Goal: Register for event/course

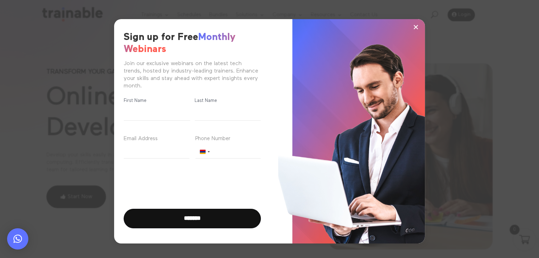
click at [417, 26] on span "×" at bounding box center [416, 27] width 6 height 11
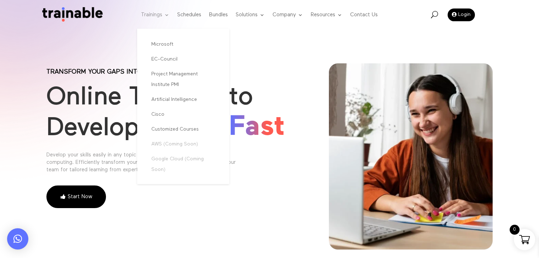
click at [145, 13] on link "Trainings" at bounding box center [155, 15] width 28 height 28
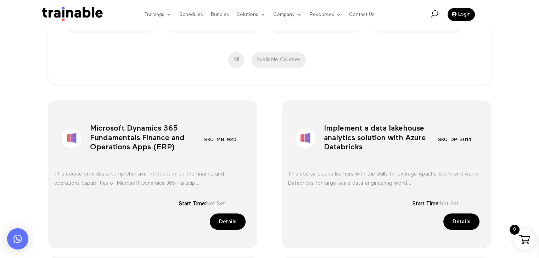
scroll to position [213, 0]
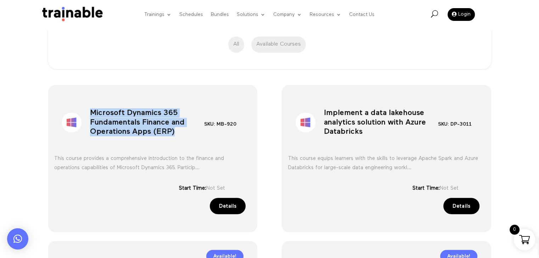
drag, startPoint x: 91, startPoint y: 111, endPoint x: 201, endPoint y: 129, distance: 111.3
click at [201, 129] on h1 "Microsoft Dynamics 365 Fundamentals Finance and Operations Apps (ERP)" at bounding box center [147, 124] width 114 height 37
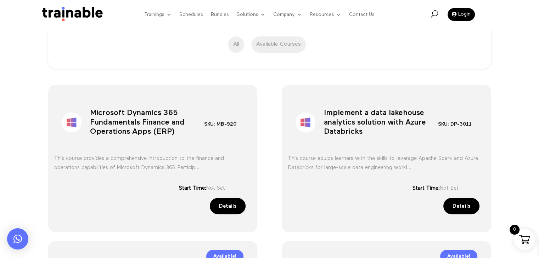
click at [222, 147] on div "This course provides a comprehensive introduction to the finance and operations…" at bounding box center [152, 164] width 197 height 38
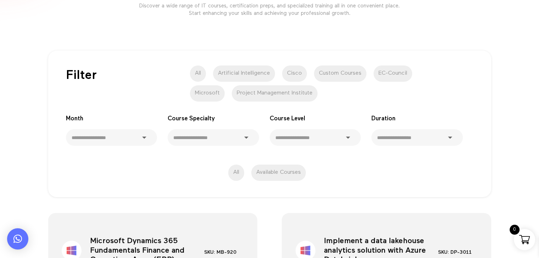
scroll to position [0, 0]
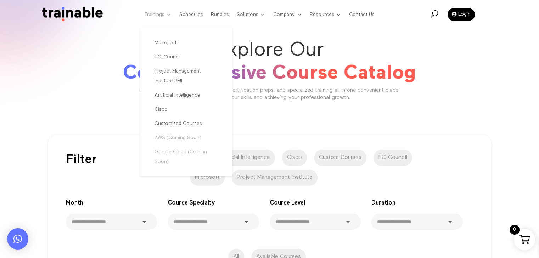
click at [157, 14] on link "Trainings" at bounding box center [157, 14] width 27 height 27
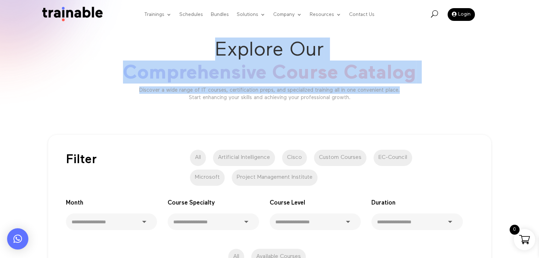
drag, startPoint x: 214, startPoint y: 46, endPoint x: 439, endPoint y: 88, distance: 228.4
click at [439, 88] on div "Explore Our Comprehensive Course Catalog Discover a wide range of IT courses, c…" at bounding box center [269, 70] width 446 height 64
click at [187, 13] on link "Schedules" at bounding box center [191, 14] width 24 height 27
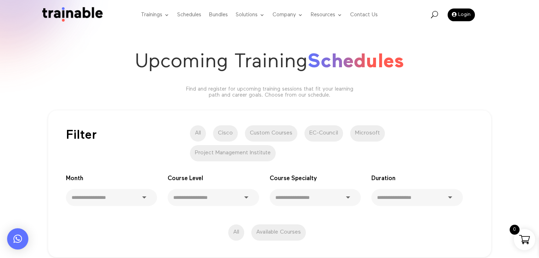
drag, startPoint x: 137, startPoint y: 62, endPoint x: 134, endPoint y: 62, distance: 3.6
click at [135, 62] on span "Upcoming Training" at bounding box center [221, 62] width 172 height 20
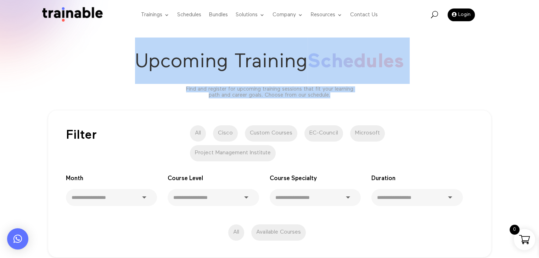
drag, startPoint x: 133, startPoint y: 62, endPoint x: 397, endPoint y: 99, distance: 266.8
click at [397, 99] on div "Upcoming Training Schedules Find and register for upcoming training sessions th…" at bounding box center [269, 51] width 539 height 103
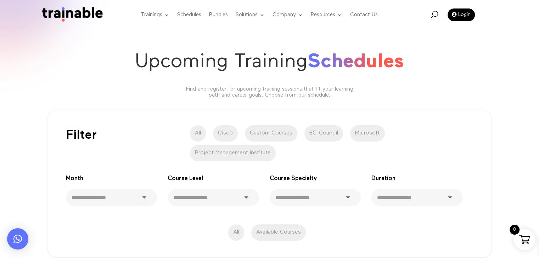
click at [225, 111] on div "**********" at bounding box center [269, 184] width 443 height 147
click at [226, 130] on label "Cisco" at bounding box center [225, 133] width 25 height 16
click at [433, 15] on span "U" at bounding box center [433, 14] width 7 height 7
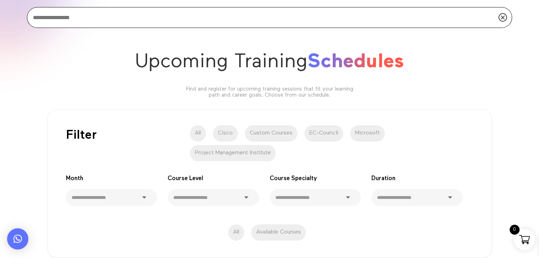
click at [169, 18] on input "search" at bounding box center [269, 17] width 485 height 21
paste input "**********"
type input "**********"
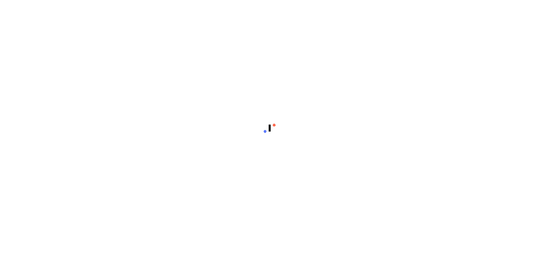
select select "**********"
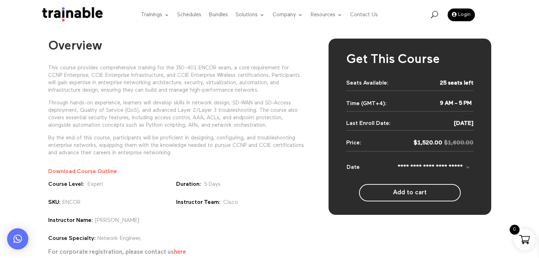
scroll to position [35, 0]
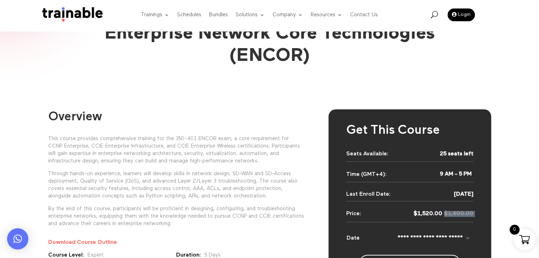
drag, startPoint x: 413, startPoint y: 213, endPoint x: 481, endPoint y: 217, distance: 68.1
click at [481, 217] on div "**********" at bounding box center [409, 197] width 163 height 176
click at [433, 211] on bdi "$ 1,520.00" at bounding box center [427, 214] width 29 height 6
click at [432, 211] on bdi "$ 1,520.00" at bounding box center [427, 214] width 29 height 6
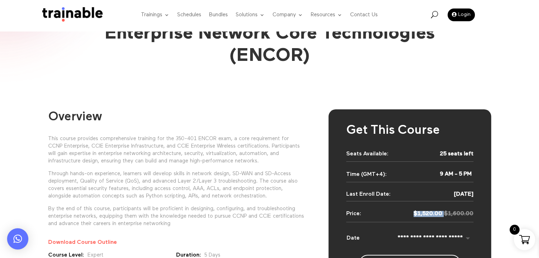
click at [432, 211] on bdi "$ 1,520.00" at bounding box center [427, 214] width 29 height 6
click at [461, 12] on link "Login" at bounding box center [460, 15] width 27 height 13
